Goal: Information Seeking & Learning: Learn about a topic

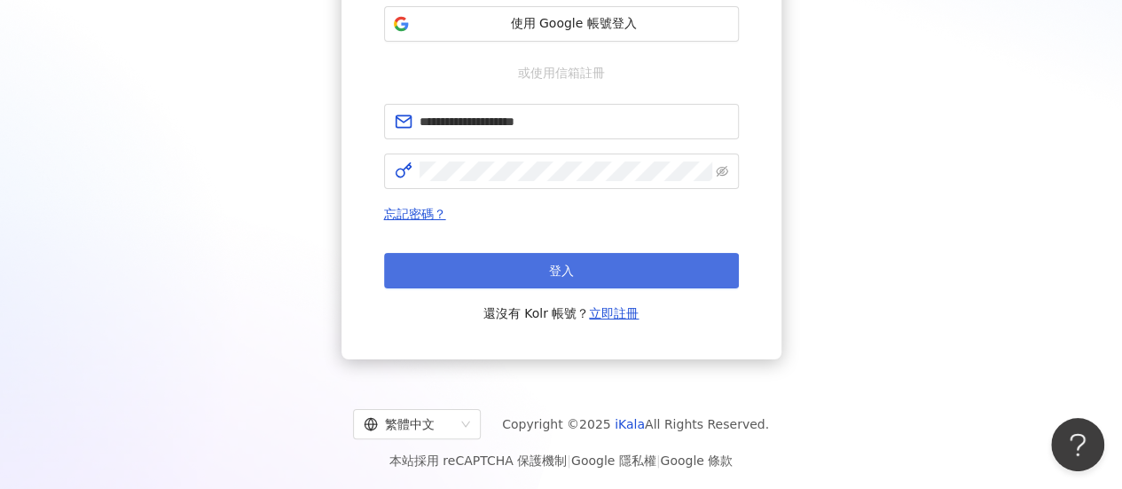
click at [546, 286] on button "登入" at bounding box center [561, 270] width 355 height 35
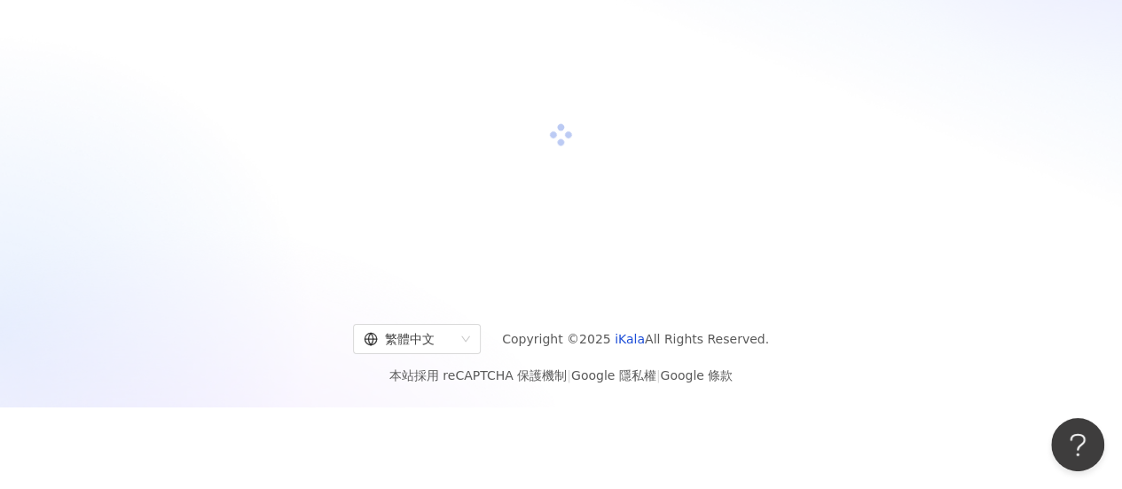
scroll to position [82, 0]
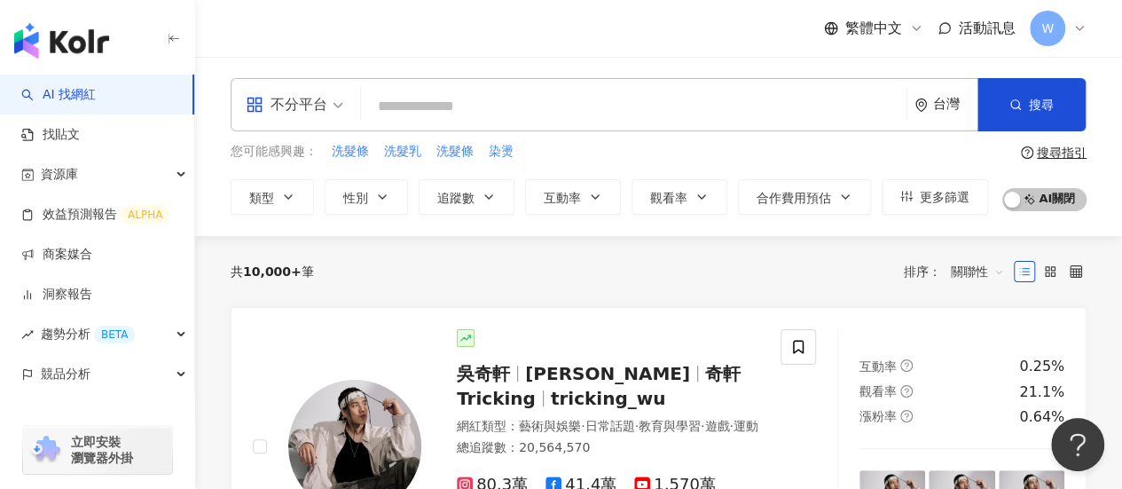
click at [442, 106] on input "search" at bounding box center [633, 107] width 531 height 34
click at [537, 103] on input "search" at bounding box center [633, 107] width 531 height 34
click at [500, 146] on span "染燙" at bounding box center [501, 152] width 25 height 18
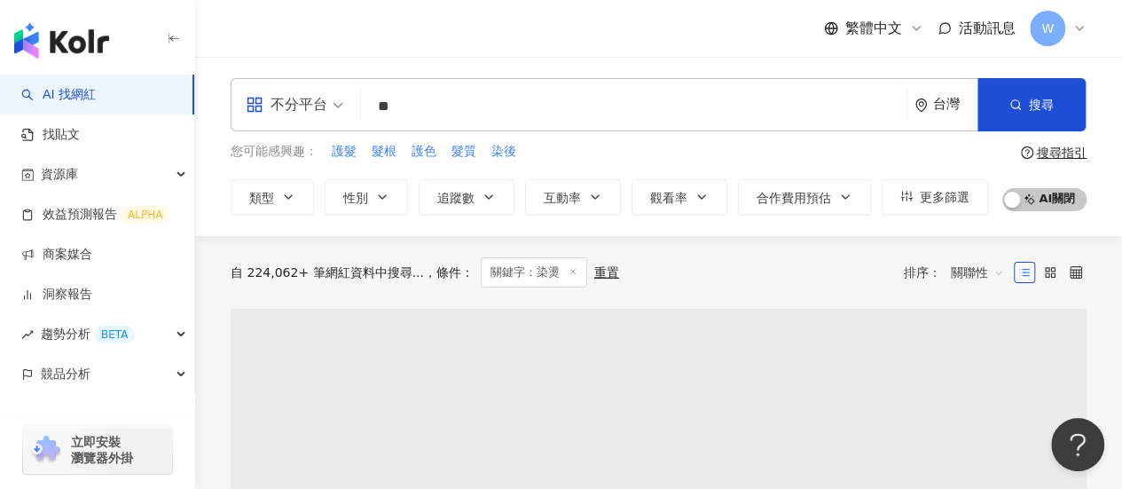
click at [442, 109] on input "**" at bounding box center [633, 107] width 531 height 34
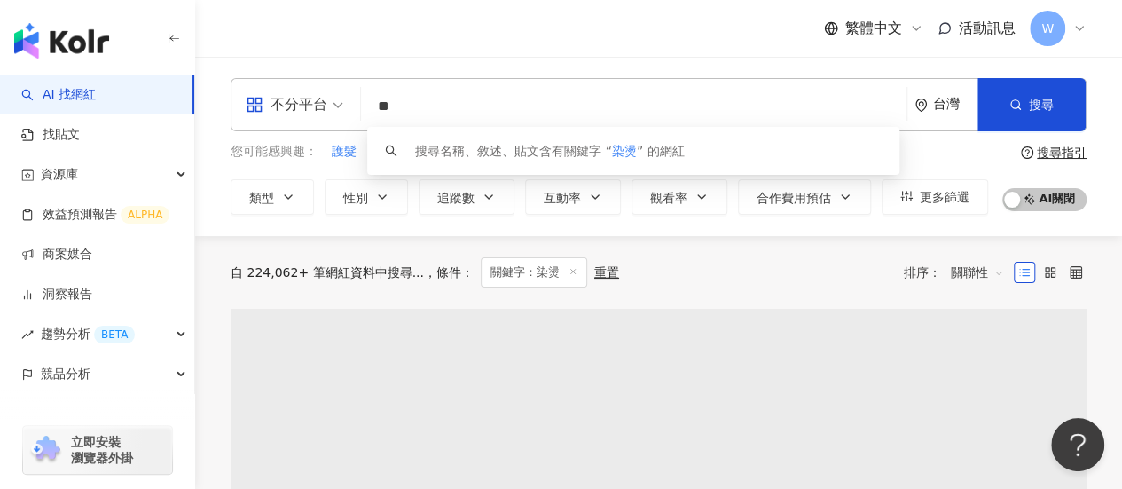
type input "*"
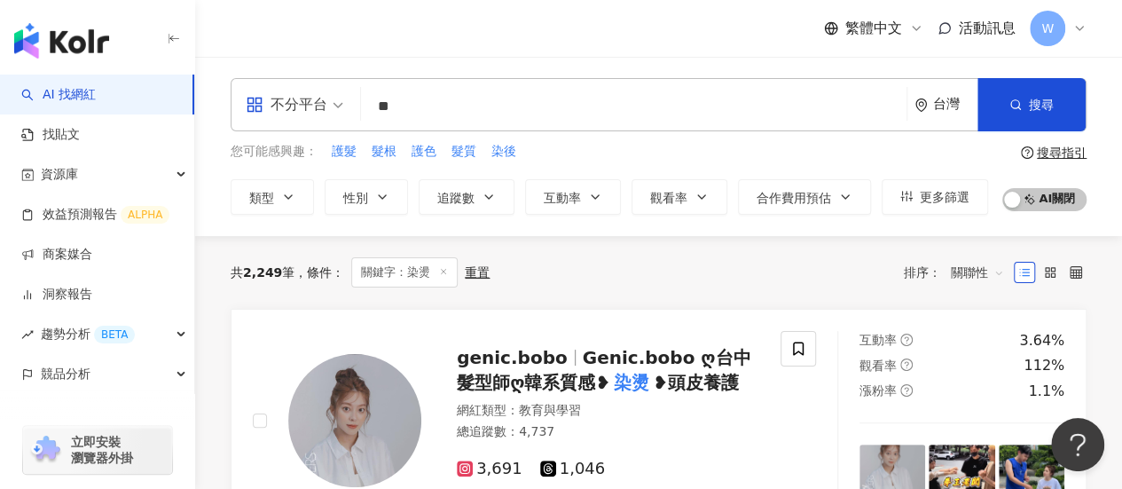
type input "*"
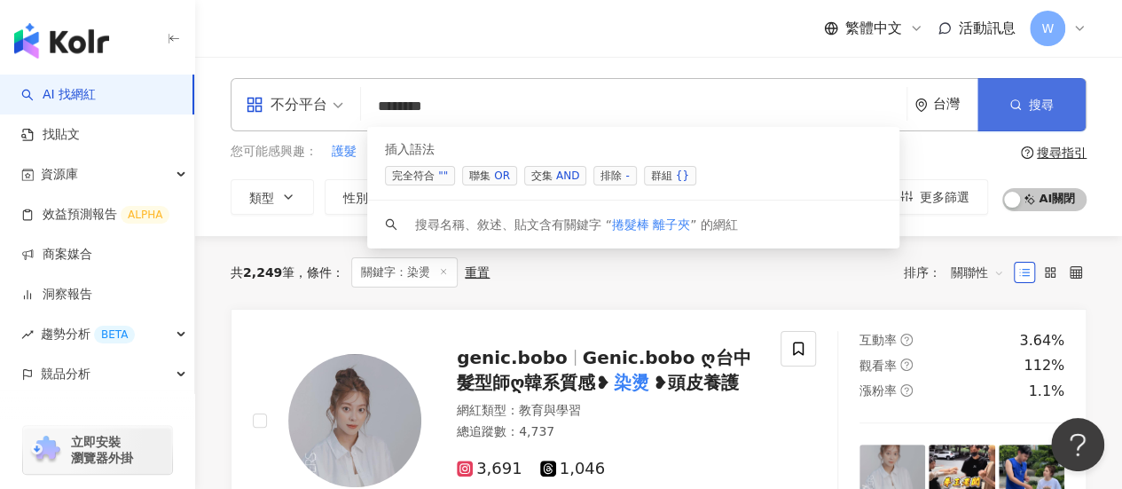
type input "*******"
click at [1032, 121] on button "搜尋" at bounding box center [1031, 104] width 108 height 53
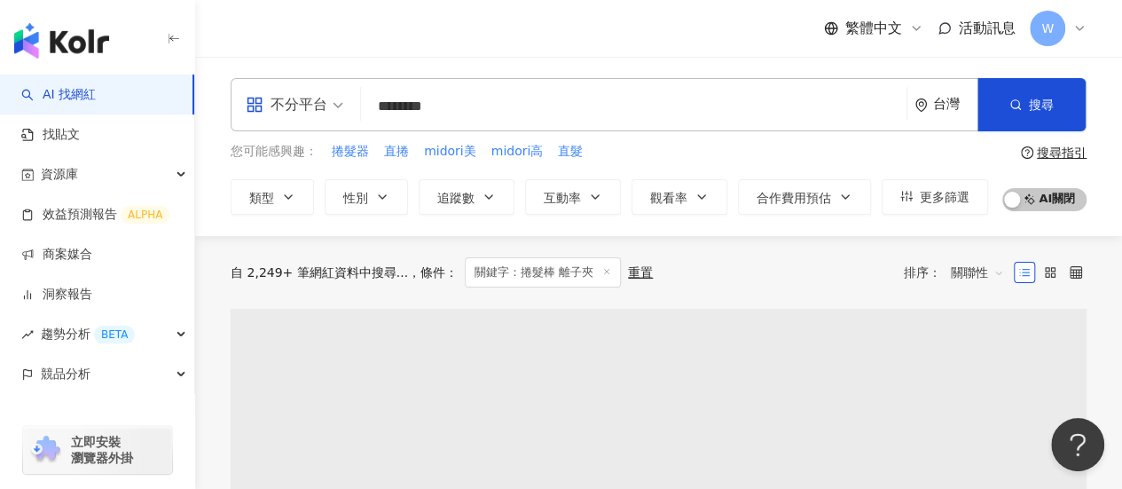
click at [326, 95] on div "不分平台" at bounding box center [287, 104] width 82 height 28
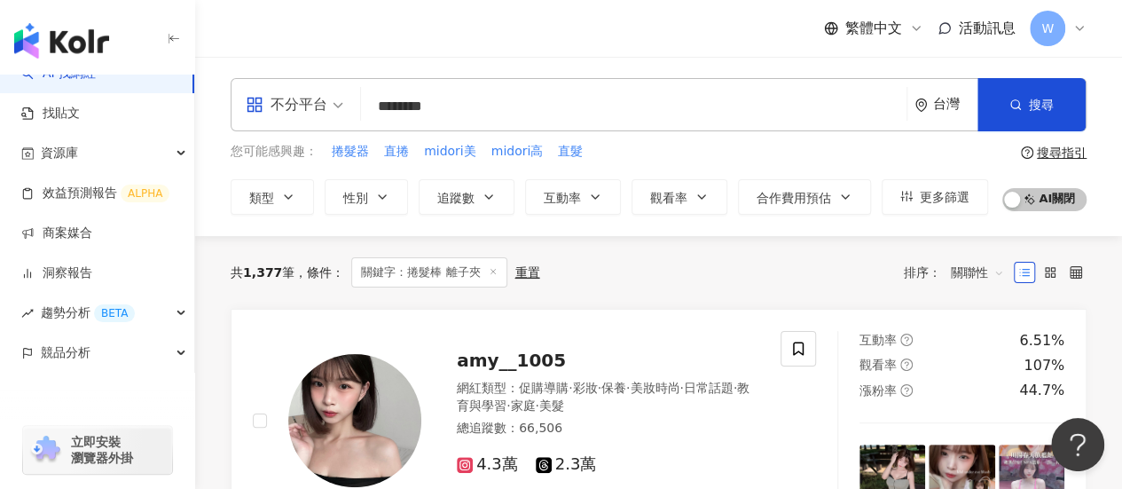
drag, startPoint x: 780, startPoint y: 354, endPoint x: 600, endPoint y: 123, distance: 292.5
click at [333, 106] on span "不分平台" at bounding box center [295, 104] width 98 height 28
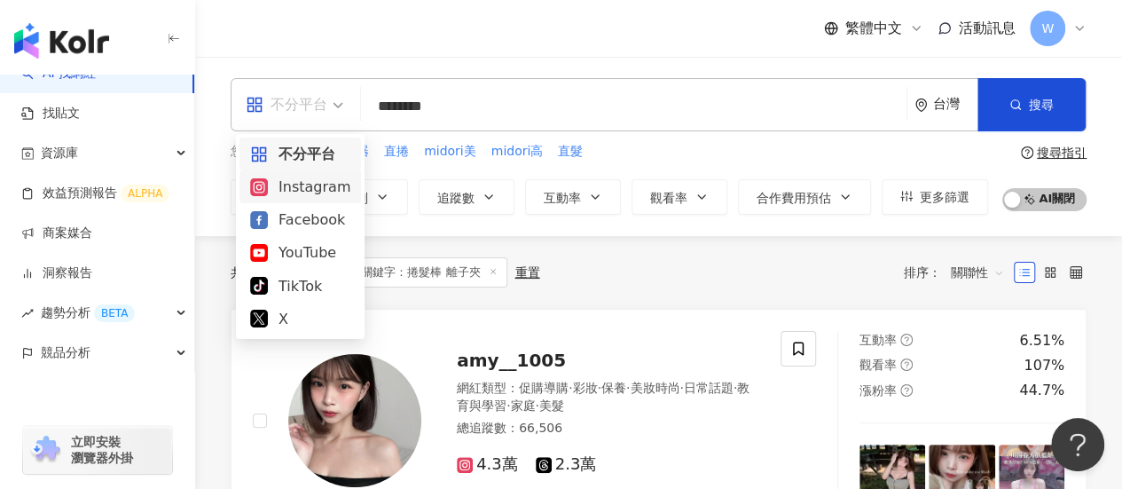
click at [695, 116] on input "*******" at bounding box center [633, 107] width 531 height 34
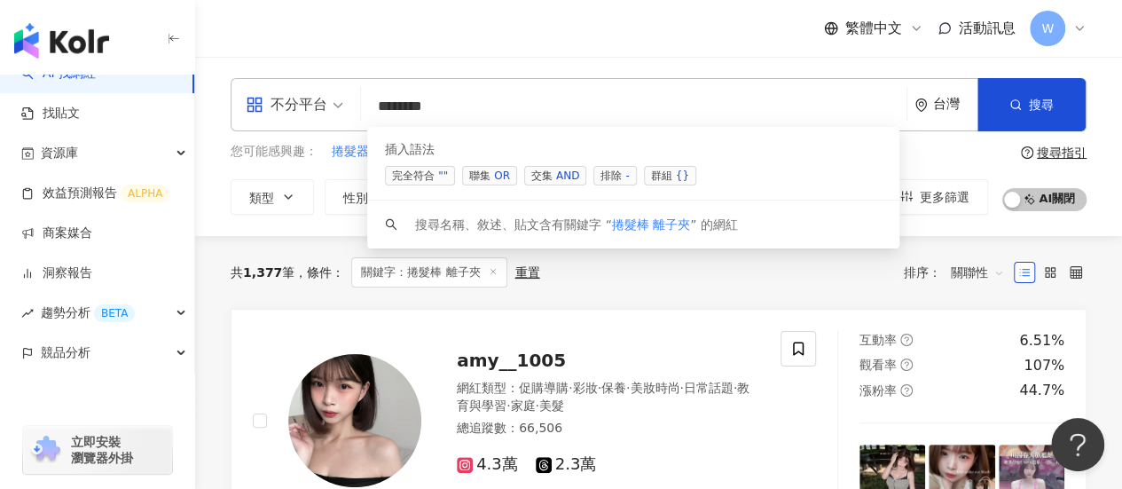
click at [701, 115] on input "*******" at bounding box center [633, 107] width 531 height 34
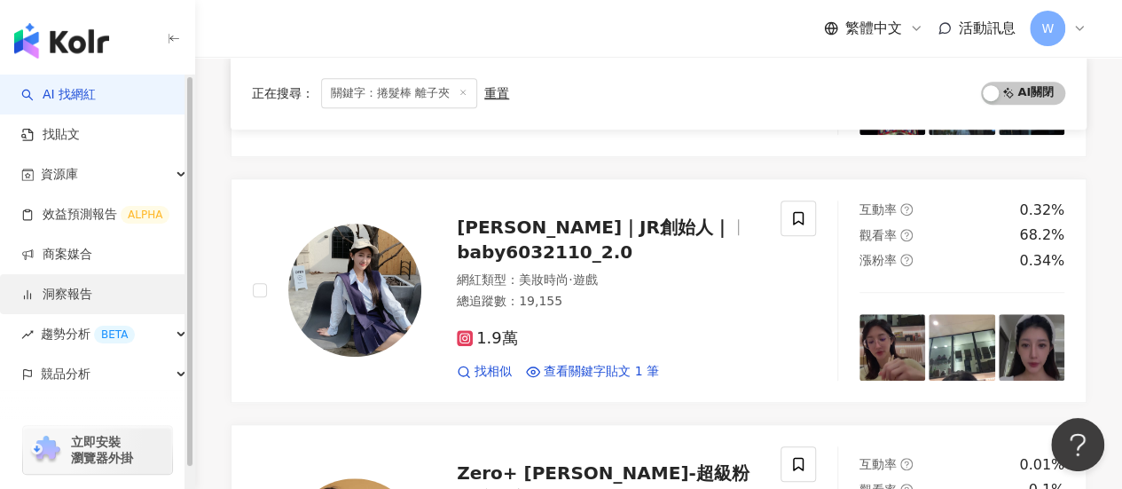
click at [90, 286] on link "洞察報告" at bounding box center [56, 295] width 71 height 18
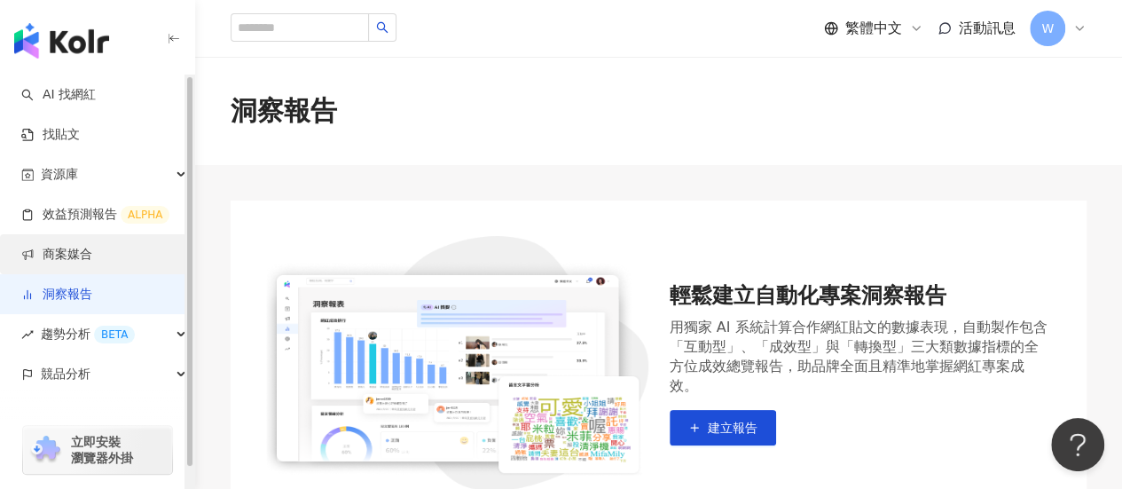
click at [59, 260] on link "商案媒合" at bounding box center [56, 255] width 71 height 18
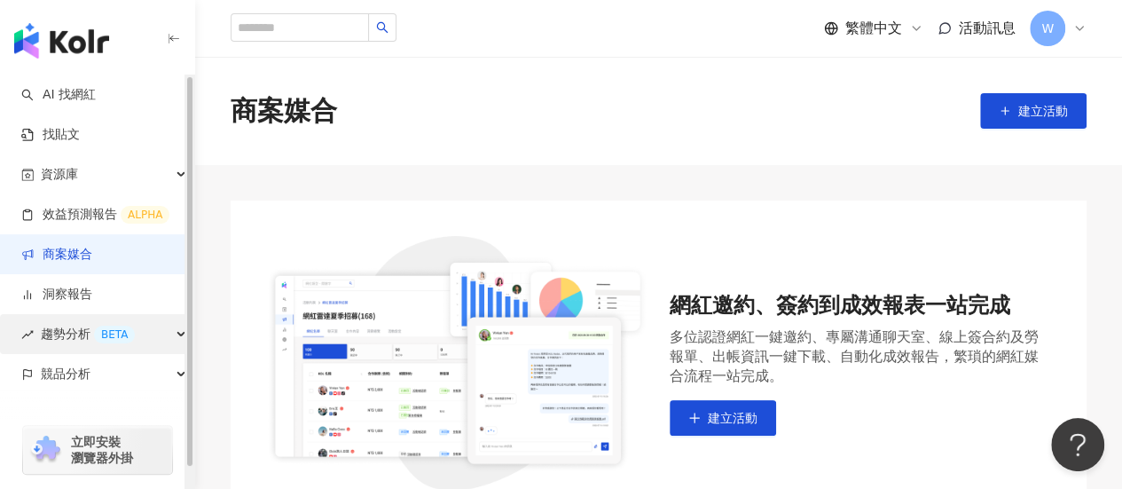
click at [90, 339] on span "趨勢分析 BETA" at bounding box center [88, 334] width 94 height 40
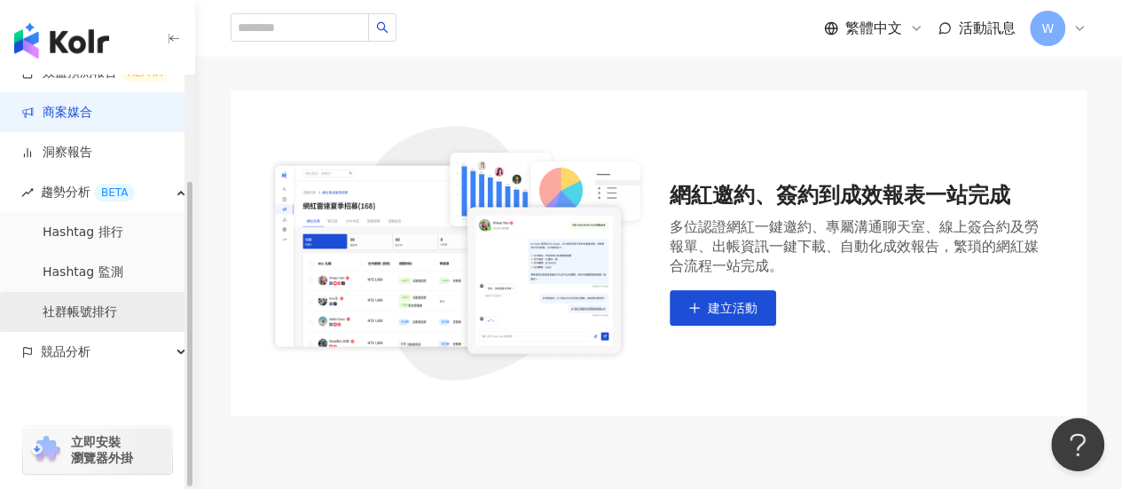
scroll to position [177, 0]
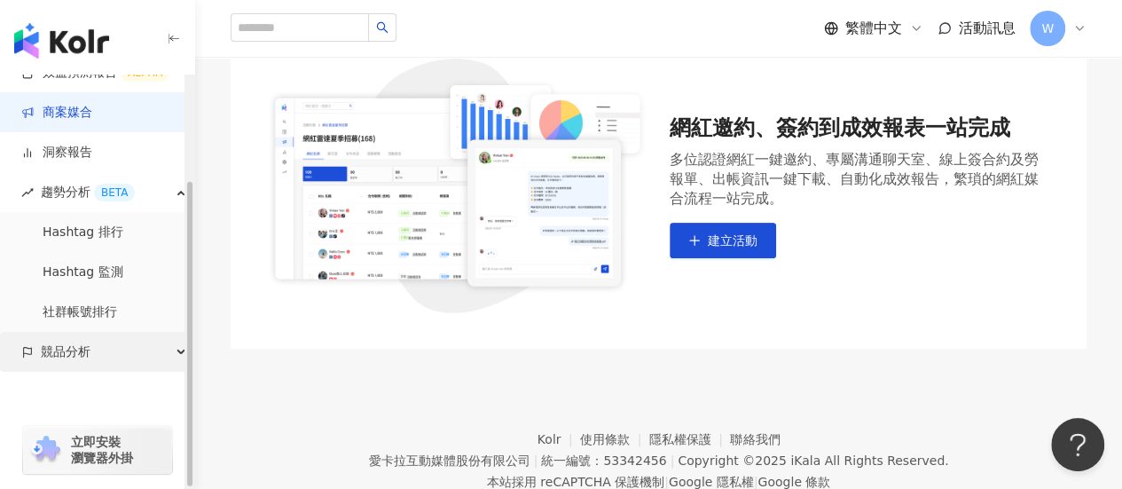
click at [105, 345] on div "競品分析" at bounding box center [97, 352] width 194 height 40
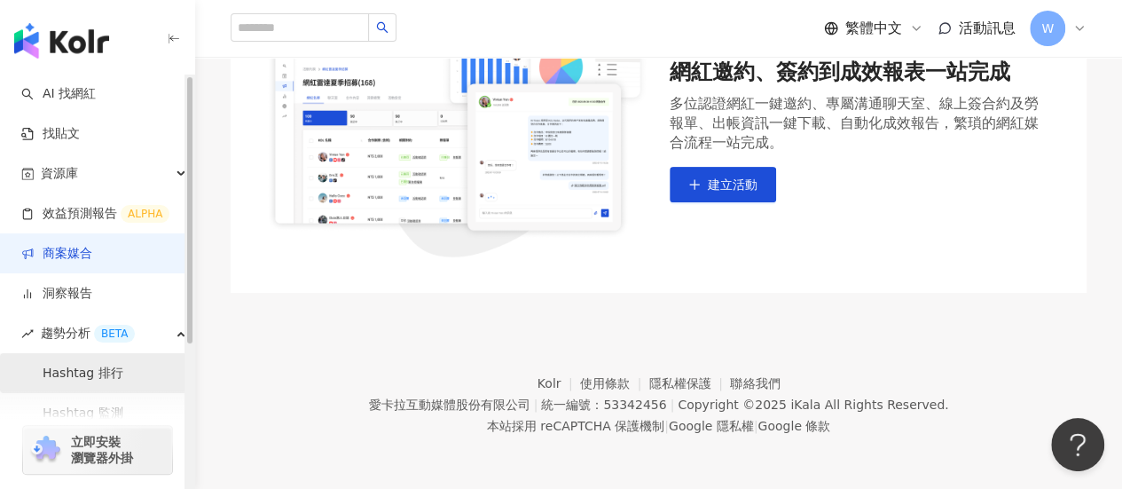
scroll to position [0, 0]
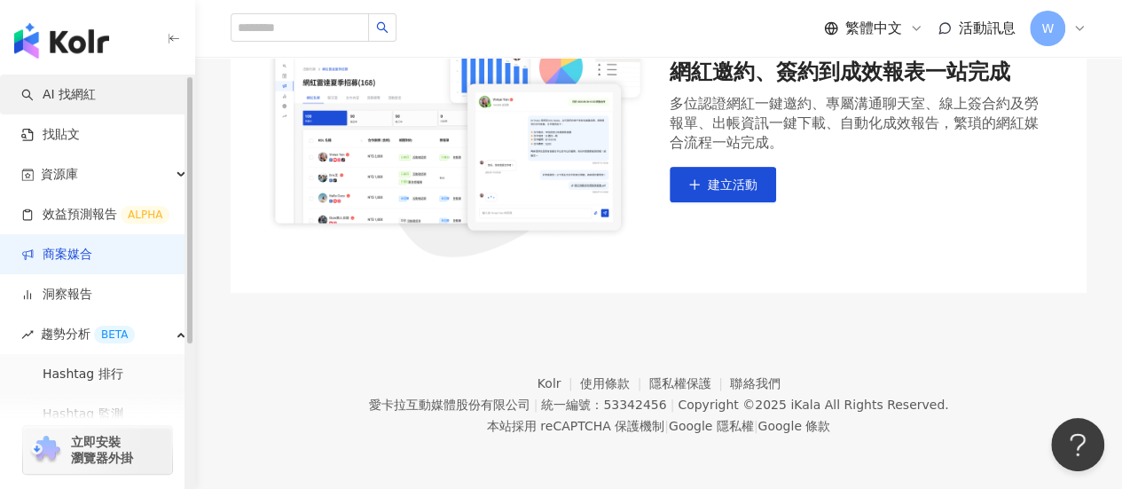
click at [96, 98] on link "AI 找網紅" at bounding box center [58, 95] width 74 height 18
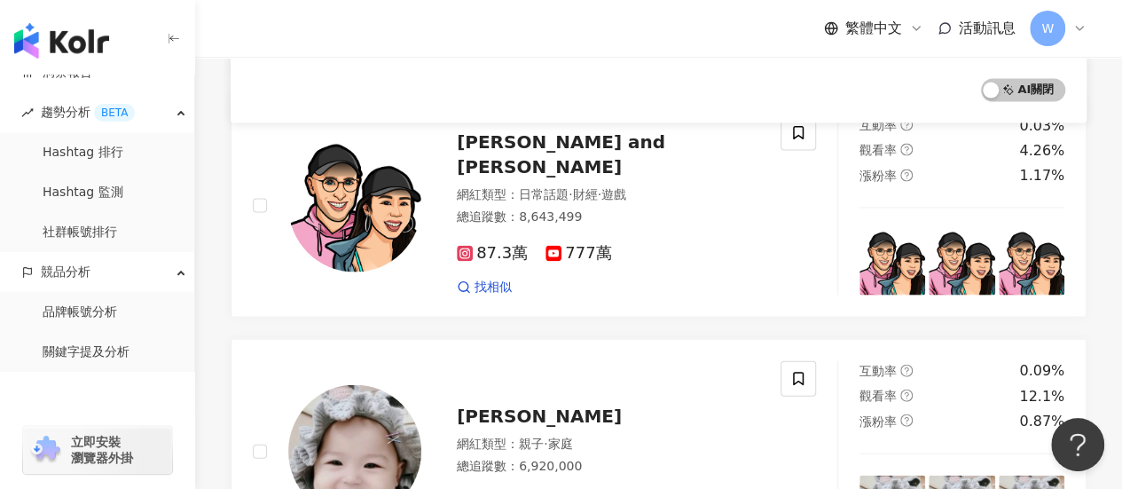
scroll to position [1432, 0]
